Goal: Task Accomplishment & Management: Manage account settings

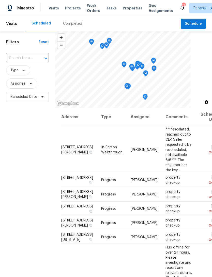
click at [13, 62] on input "text" at bounding box center [20, 58] width 28 height 8
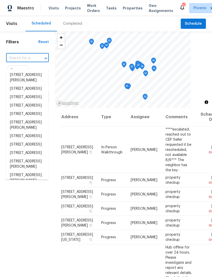
click at [19, 62] on input "text" at bounding box center [20, 58] width 28 height 8
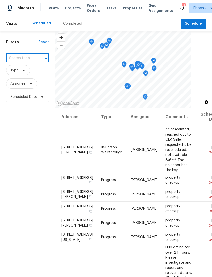
paste input "[STREET_ADDRESS]"
type input "[STREET_ADDRESS]"
click at [21, 77] on li "[STREET_ADDRESS]" at bounding box center [27, 75] width 42 height 8
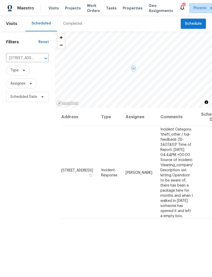
click at [0, 0] on icon at bounding box center [0, 0] width 0 height 0
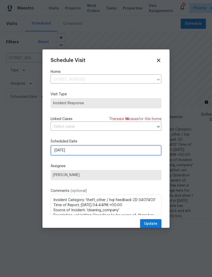
click at [87, 153] on input "[DATE]" at bounding box center [106, 150] width 111 height 10
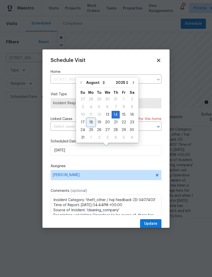
click at [91, 121] on div "18" at bounding box center [91, 122] width 8 height 7
type input "[DATE]"
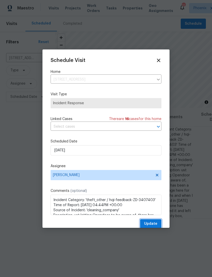
click at [155, 223] on span "Update" at bounding box center [150, 223] width 13 height 6
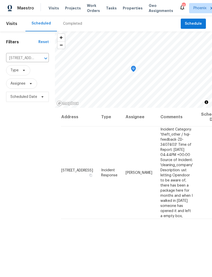
click at [41, 61] on icon "Clear" at bounding box center [39, 58] width 5 height 5
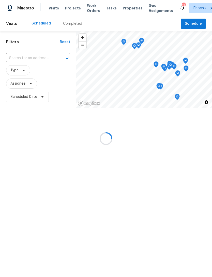
click at [24, 61] on input "text" at bounding box center [31, 58] width 50 height 8
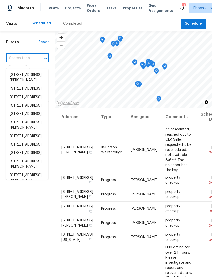
click at [16, 62] on input "text" at bounding box center [20, 58] width 28 height 8
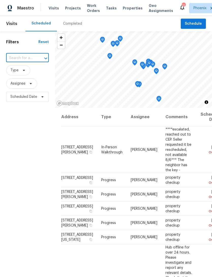
paste input "[STREET_ADDRESS][PERSON_NAME]"
type input "[STREET_ADDRESS][PERSON_NAME]"
click at [22, 76] on li "[STREET_ADDRESS][PERSON_NAME]" at bounding box center [27, 78] width 42 height 14
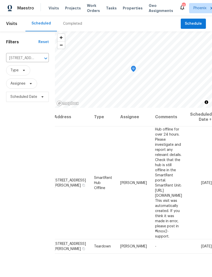
scroll to position [0, 36]
click at [0, 0] on icon at bounding box center [0, 0] width 0 height 0
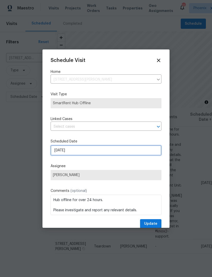
click at [85, 152] on input "[DATE]" at bounding box center [106, 150] width 111 height 10
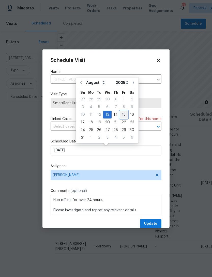
click at [120, 114] on div "15" at bounding box center [124, 114] width 8 height 7
type input "[DATE]"
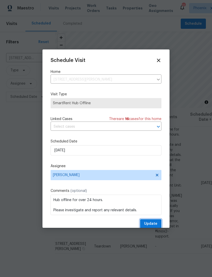
click at [154, 227] on span "Update" at bounding box center [150, 223] width 13 height 6
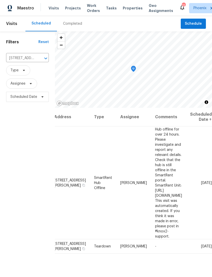
click at [41, 61] on icon "Clear" at bounding box center [39, 58] width 5 height 5
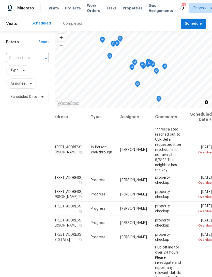
click at [24, 62] on input "text" at bounding box center [20, 58] width 28 height 8
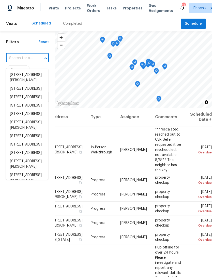
click at [19, 62] on input "text" at bounding box center [20, 58] width 28 height 8
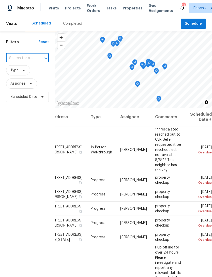
paste input "[STREET_ADDRESS]"
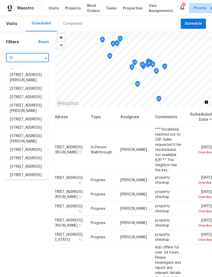
type input "1"
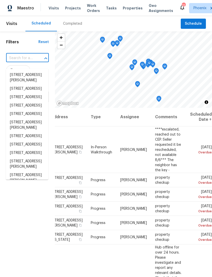
click at [20, 62] on input "text" at bounding box center [20, 58] width 28 height 8
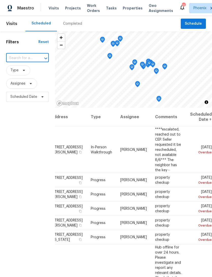
paste input "[STREET_ADDRESS]"
type input "[STREET_ADDRESS]"
click at [25, 75] on li "[STREET_ADDRESS]" at bounding box center [27, 75] width 42 height 8
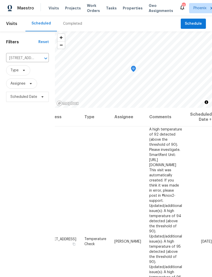
scroll to position [0, 39]
click at [0, 0] on icon at bounding box center [0, 0] width 0 height 0
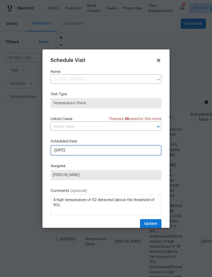
click at [95, 153] on input "[DATE]" at bounding box center [106, 150] width 111 height 10
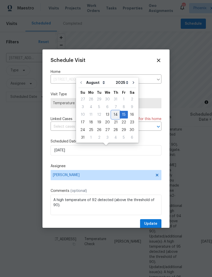
click at [113, 112] on div "14" at bounding box center [116, 114] width 8 height 7
type input "[DATE]"
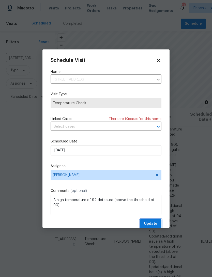
click at [154, 225] on span "Update" at bounding box center [150, 223] width 13 height 6
